Goal: Task Accomplishment & Management: Manage account settings

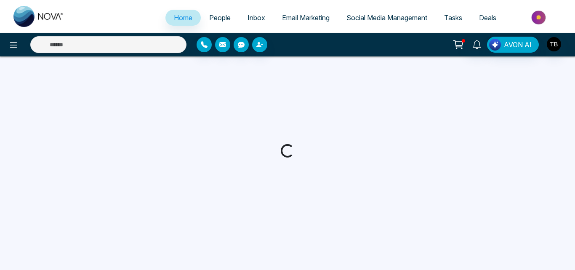
select select "*"
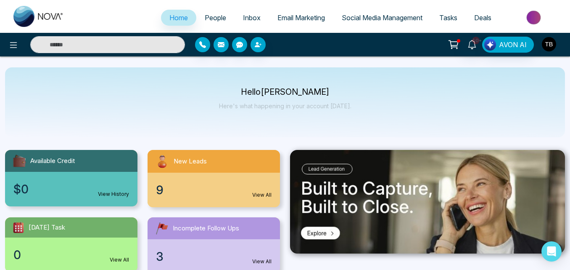
click at [554, 40] on img "button" at bounding box center [549, 44] width 14 height 14
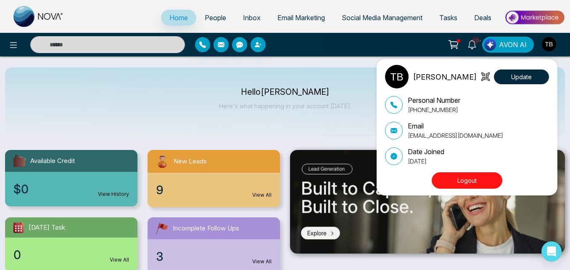
click at [479, 182] on button "Logout" at bounding box center [467, 180] width 71 height 16
